Goal: Communication & Community: Connect with others

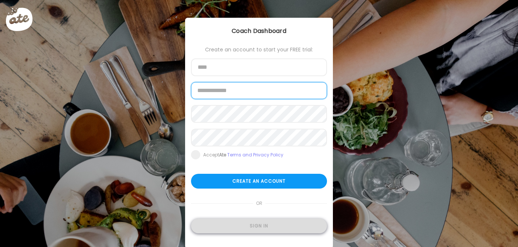
type input "**********"
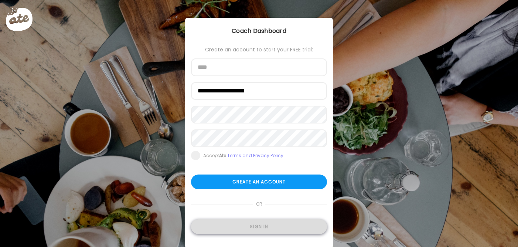
click at [249, 227] on div "Sign in" at bounding box center [259, 226] width 136 height 15
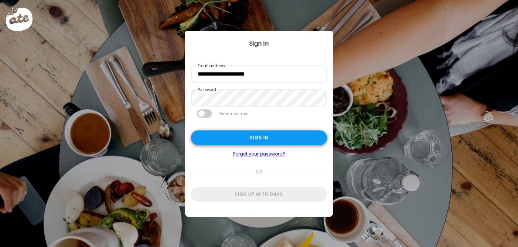
click at [246, 139] on div "Sign in" at bounding box center [259, 137] width 136 height 15
type textarea "**********"
type input "**********"
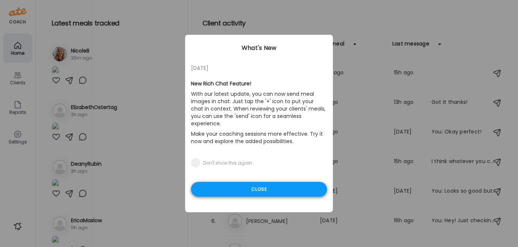
click at [244, 182] on div "Close" at bounding box center [259, 189] width 136 height 15
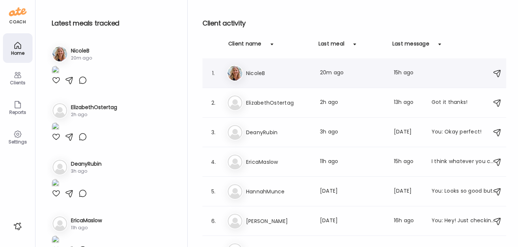
click at [269, 70] on h3 "NicoleB" at bounding box center [278, 73] width 65 height 9
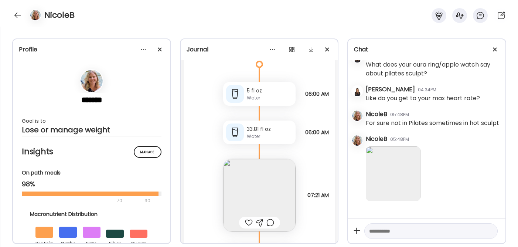
scroll to position [11779, 0]
click at [382, 164] on img at bounding box center [393, 173] width 55 height 55
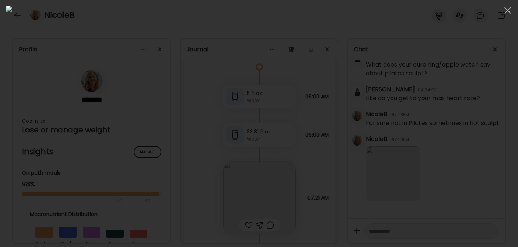
click at [428, 105] on div at bounding box center [259, 123] width 506 height 235
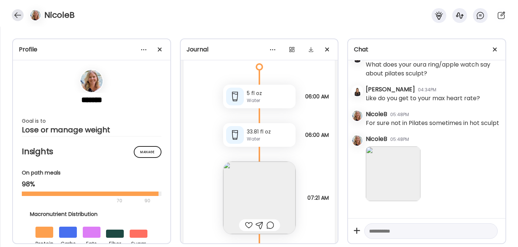
click at [19, 12] on div at bounding box center [18, 15] width 12 height 12
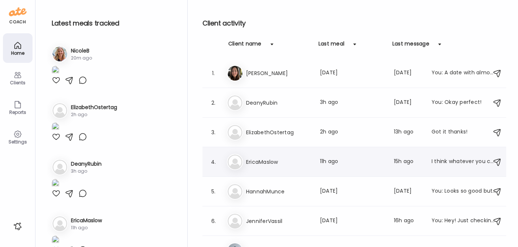
click at [264, 161] on h3 "EricaMaslow" at bounding box center [278, 161] width 65 height 9
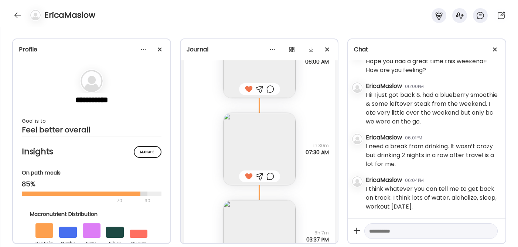
scroll to position [4682, 0]
click at [395, 229] on textarea at bounding box center [424, 231] width 111 height 9
paste textarea "**********"
type textarea "**********"
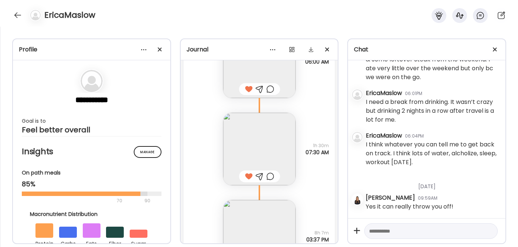
scroll to position [4726, 0]
click at [375, 228] on textarea at bounding box center [424, 231] width 111 height 9
paste textarea "**********"
type textarea "**********"
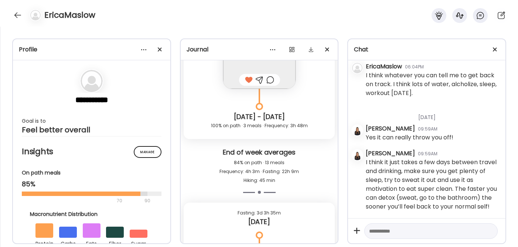
scroll to position [6741, 0]
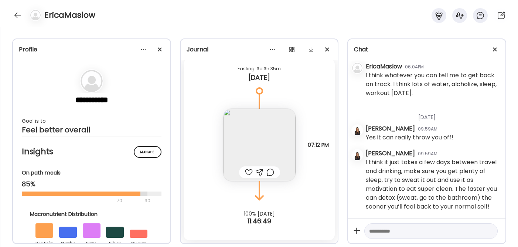
click at [260, 154] on img at bounding box center [259, 145] width 72 height 72
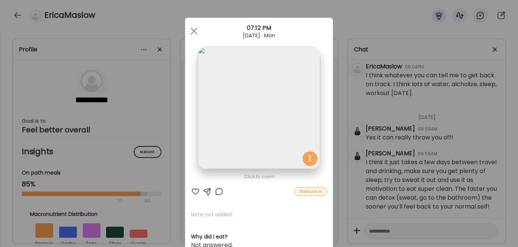
click at [192, 190] on div at bounding box center [195, 191] width 9 height 9
click at [191, 29] on div at bounding box center [194, 31] width 15 height 15
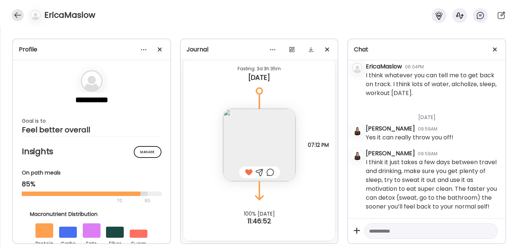
click at [19, 16] on div at bounding box center [18, 15] width 12 height 12
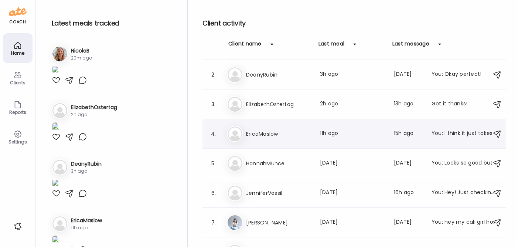
scroll to position [29, 0]
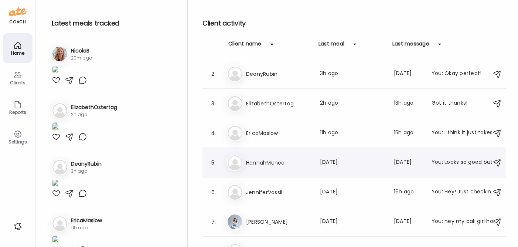
click at [264, 164] on h3 "HannahMunce" at bounding box center [278, 162] width 65 height 9
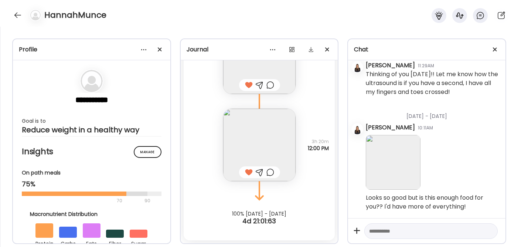
scroll to position [4271, 0]
click at [14, 15] on div at bounding box center [18, 15] width 12 height 12
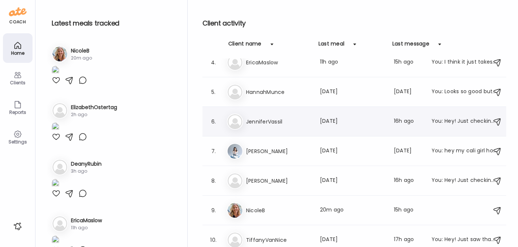
scroll to position [104, 0]
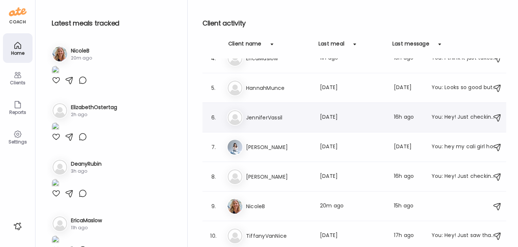
click at [277, 118] on h3 "JenniferVassil" at bounding box center [278, 117] width 65 height 9
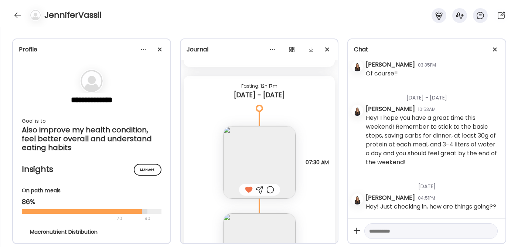
scroll to position [1458, 0]
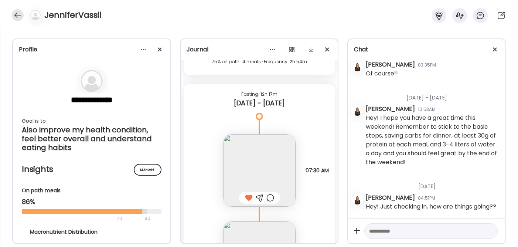
click at [16, 15] on div at bounding box center [18, 15] width 12 height 12
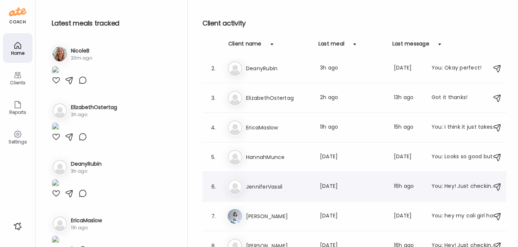
scroll to position [32, 0]
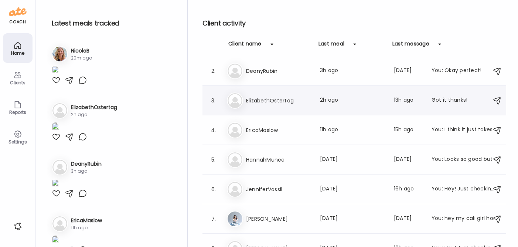
click at [262, 104] on h3 "ElizabethOstertag" at bounding box center [278, 100] width 65 height 9
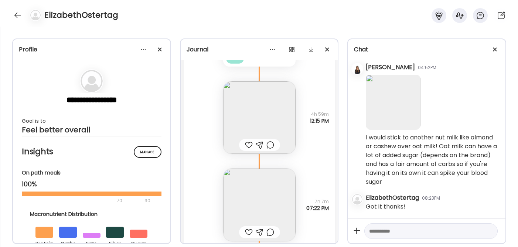
scroll to position [4485, 0]
click at [251, 214] on img at bounding box center [259, 207] width 72 height 72
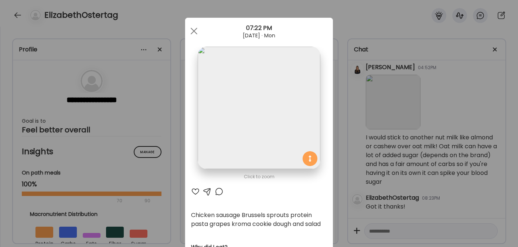
click at [192, 191] on div at bounding box center [195, 191] width 9 height 9
click at [189, 28] on div at bounding box center [194, 31] width 15 height 15
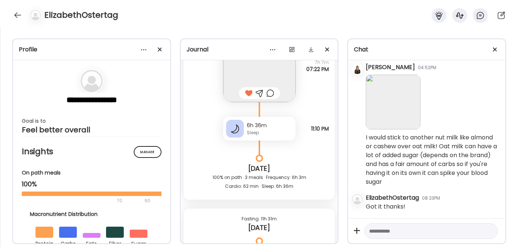
scroll to position [4776, 0]
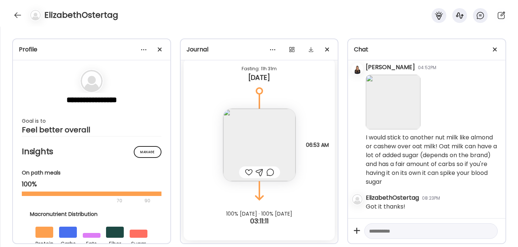
click at [245, 170] on div at bounding box center [249, 172] width 8 height 9
click at [248, 135] on img at bounding box center [259, 145] width 72 height 72
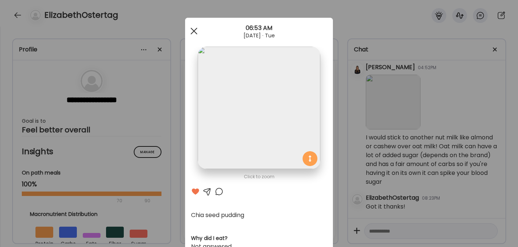
click at [194, 28] on span at bounding box center [194, 31] width 7 height 7
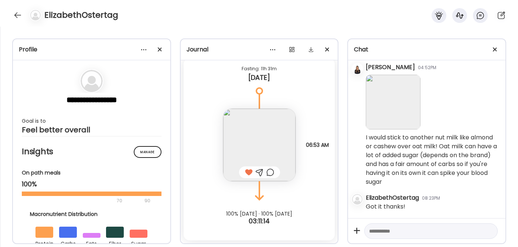
click at [395, 234] on textarea at bounding box center [424, 231] width 111 height 9
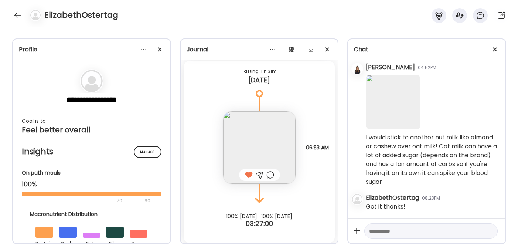
scroll to position [4759, 0]
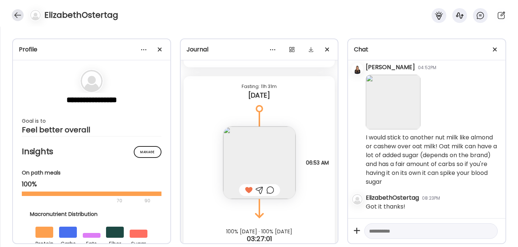
click at [19, 12] on div at bounding box center [18, 15] width 12 height 12
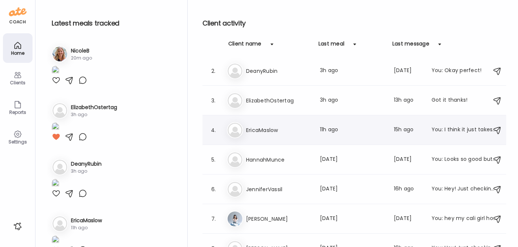
click at [265, 130] on h3 "EricaMaslow" at bounding box center [278, 130] width 65 height 9
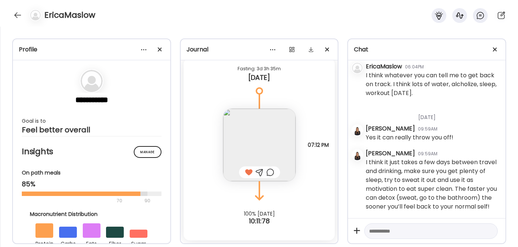
scroll to position [4804, 0]
click at [13, 14] on div at bounding box center [18, 15] width 12 height 12
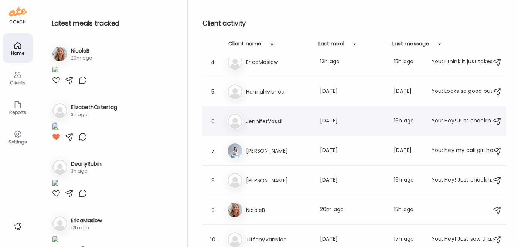
scroll to position [104, 0]
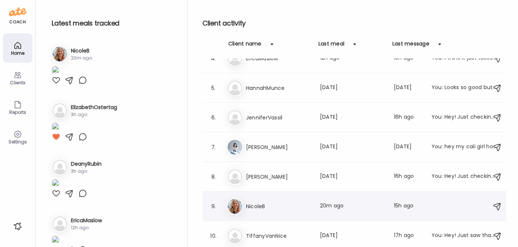
click at [255, 205] on h3 "NicoleB" at bounding box center [278, 206] width 65 height 9
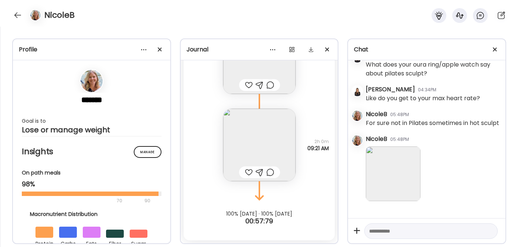
scroll to position [4245, 0]
click at [380, 165] on img at bounding box center [393, 173] width 55 height 55
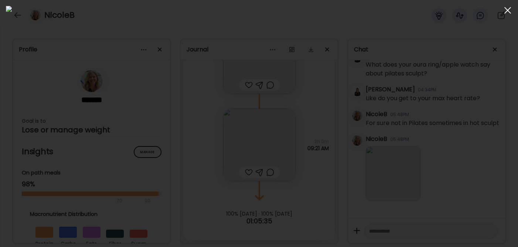
click at [507, 14] on div at bounding box center [508, 10] width 15 height 15
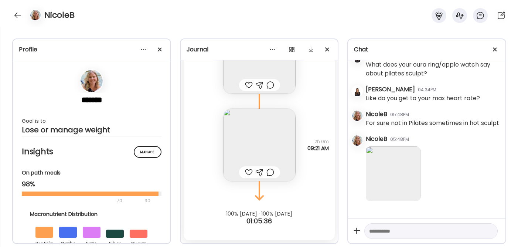
click at [377, 231] on textarea at bounding box center [424, 231] width 111 height 9
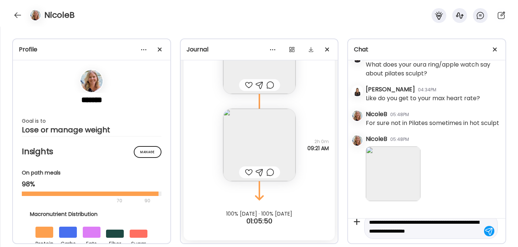
scroll to position [17, 0]
type textarea "**********"
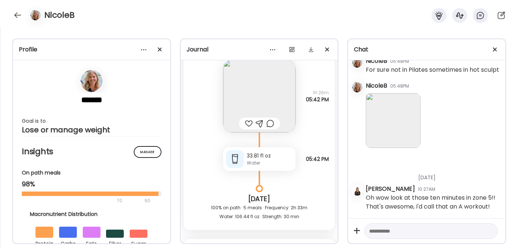
scroll to position [11553, 0]
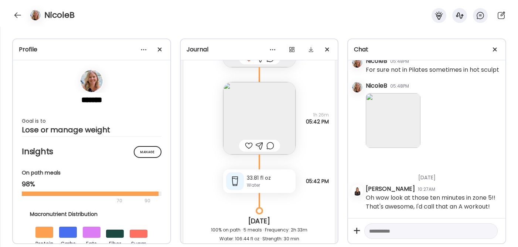
click at [269, 112] on img at bounding box center [259, 118] width 72 height 72
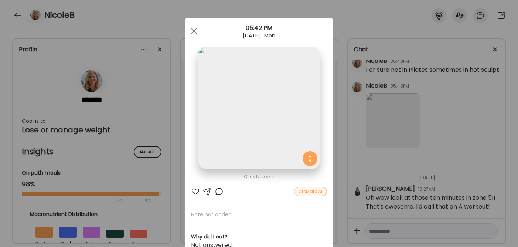
click at [191, 191] on div at bounding box center [195, 191] width 9 height 9
click at [191, 31] on span at bounding box center [194, 31] width 7 height 7
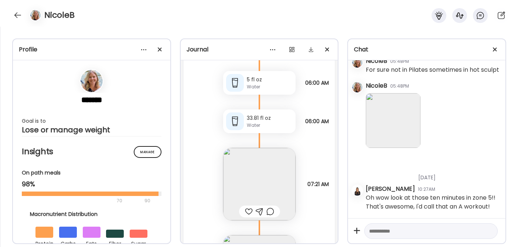
scroll to position [11794, 0]
click at [246, 182] on img at bounding box center [259, 183] width 72 height 72
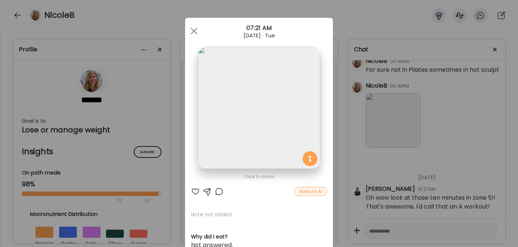
click at [195, 191] on div at bounding box center [195, 191] width 9 height 9
click at [193, 32] on div at bounding box center [194, 31] width 15 height 15
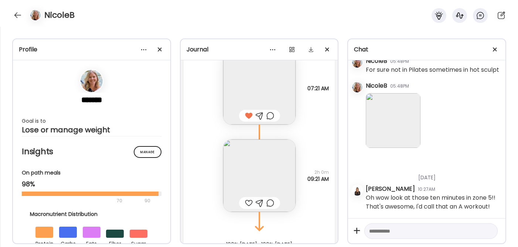
scroll to position [11919, 0]
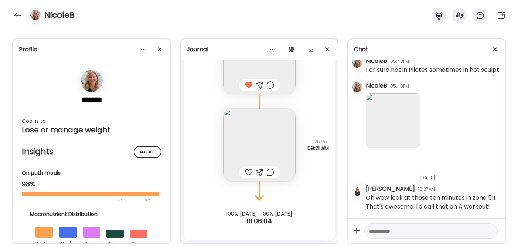
click at [245, 172] on div at bounding box center [249, 172] width 8 height 9
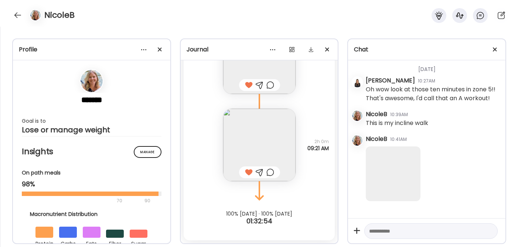
scroll to position [4416, 0]
click at [393, 157] on img at bounding box center [393, 173] width 55 height 55
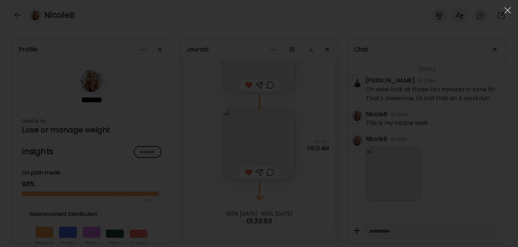
click at [325, 54] on div at bounding box center [259, 123] width 506 height 235
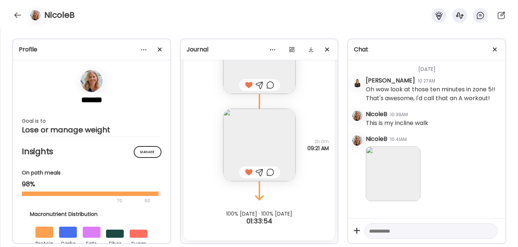
click at [394, 159] on img at bounding box center [393, 173] width 55 height 55
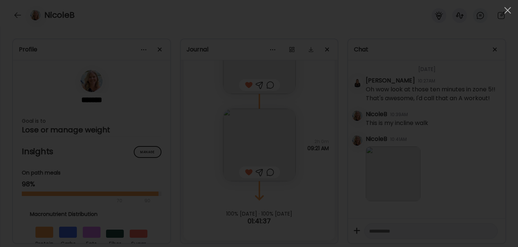
click at [353, 128] on div at bounding box center [259, 123] width 506 height 235
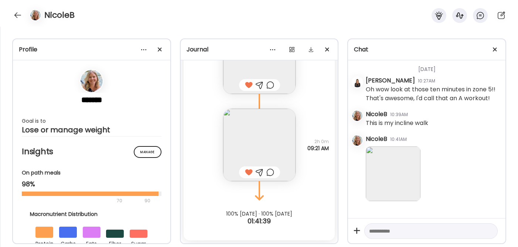
scroll to position [4402, 0]
click at [385, 173] on img at bounding box center [393, 173] width 55 height 55
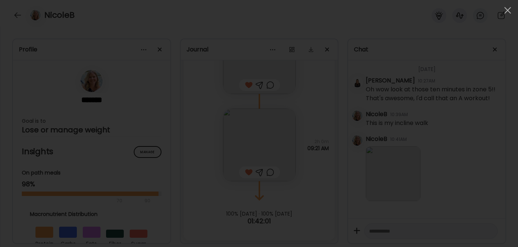
click at [293, 35] on div at bounding box center [259, 123] width 506 height 235
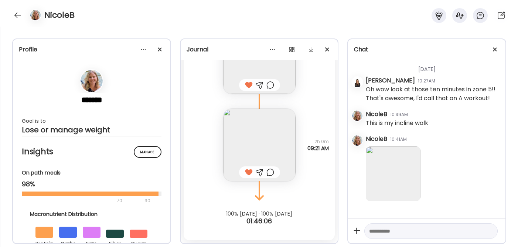
click at [393, 192] on img at bounding box center [393, 173] width 55 height 55
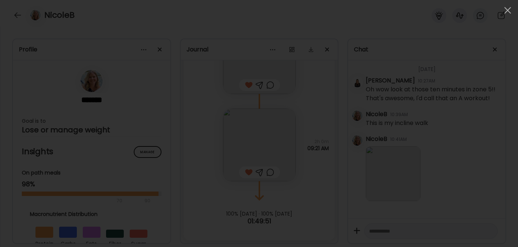
click at [253, 154] on div at bounding box center [259, 123] width 506 height 235
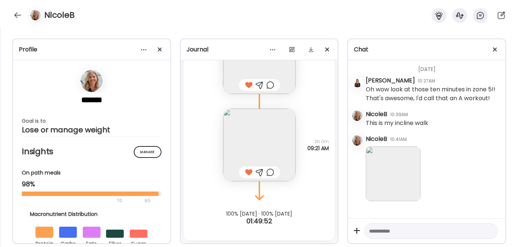
click at [389, 235] on textarea at bounding box center [424, 231] width 111 height 9
type textarea "**********"
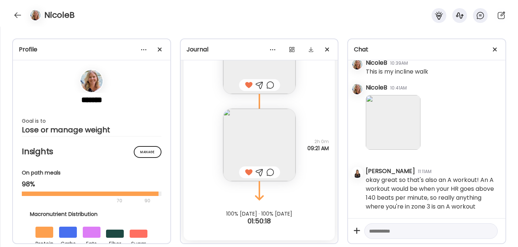
scroll to position [4477, 0]
click at [397, 233] on textarea at bounding box center [424, 231] width 111 height 9
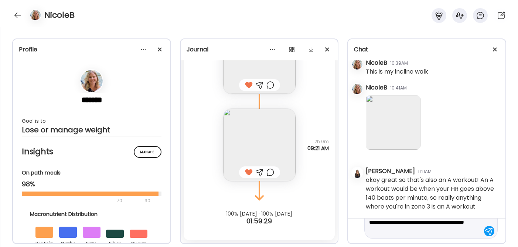
type textarea "**********"
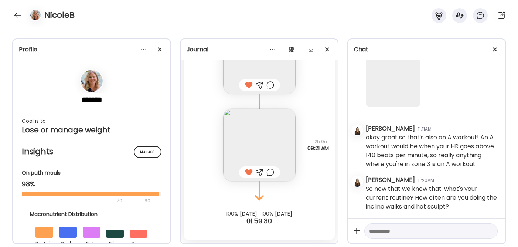
scroll to position [4519, 0]
click at [17, 14] on div at bounding box center [18, 15] width 12 height 12
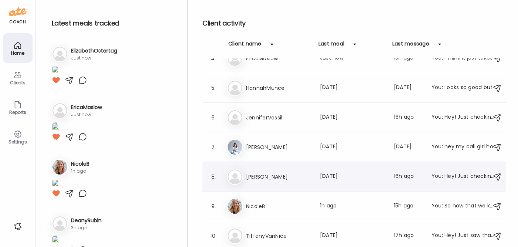
click at [266, 177] on h3 "[PERSON_NAME]" at bounding box center [278, 176] width 65 height 9
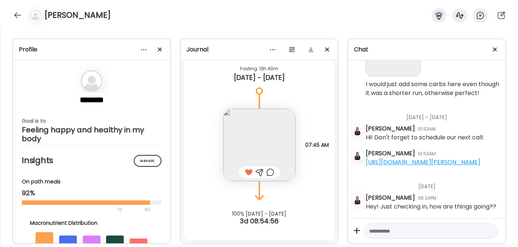
scroll to position [15909, 0]
click at [16, 14] on div at bounding box center [18, 15] width 12 height 12
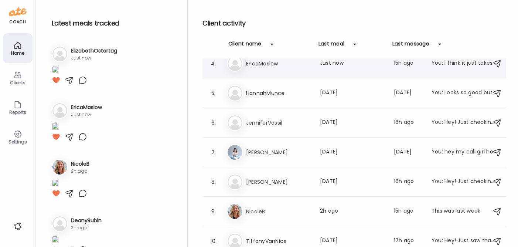
scroll to position [104, 0]
